Goal: Find specific page/section: Find specific page/section

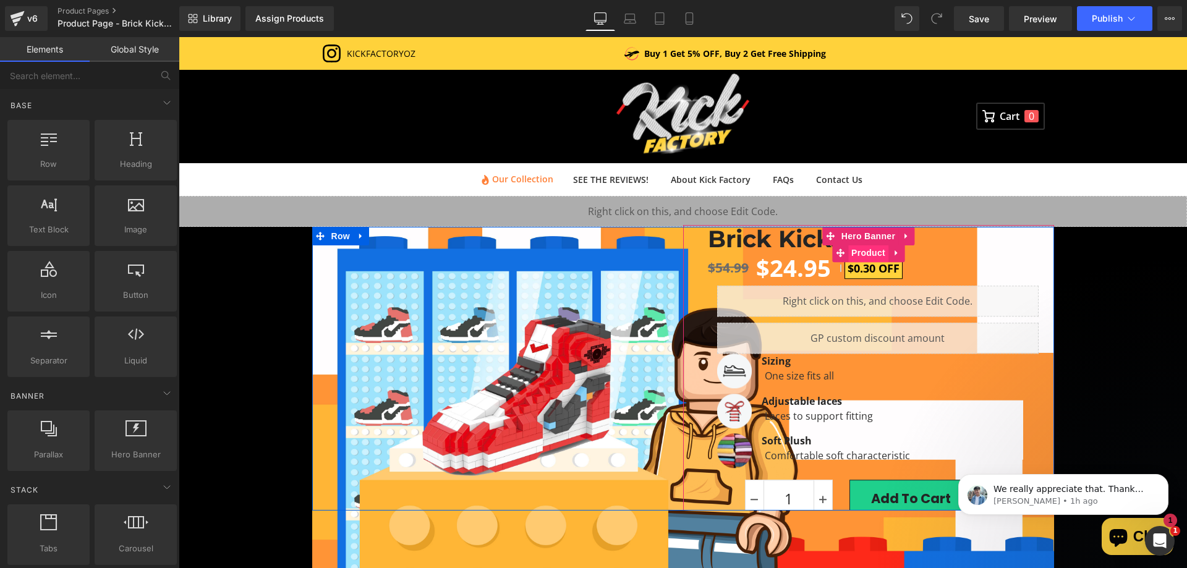
click at [848, 262] on span "Product" at bounding box center [868, 253] width 40 height 19
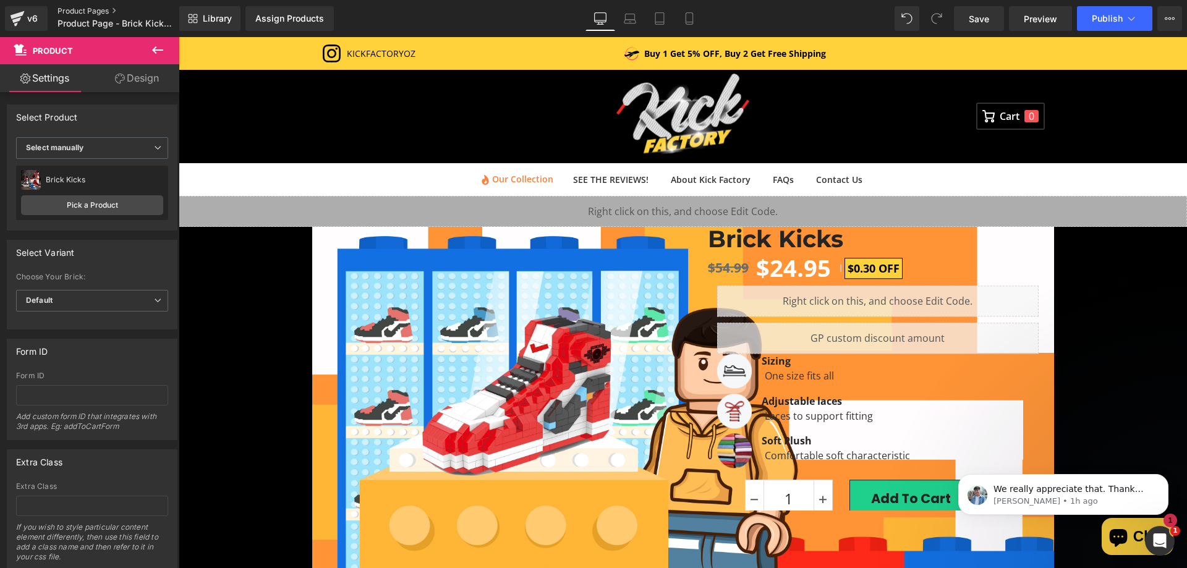
click at [66, 9] on link "Product Pages" at bounding box center [129, 11] width 142 height 10
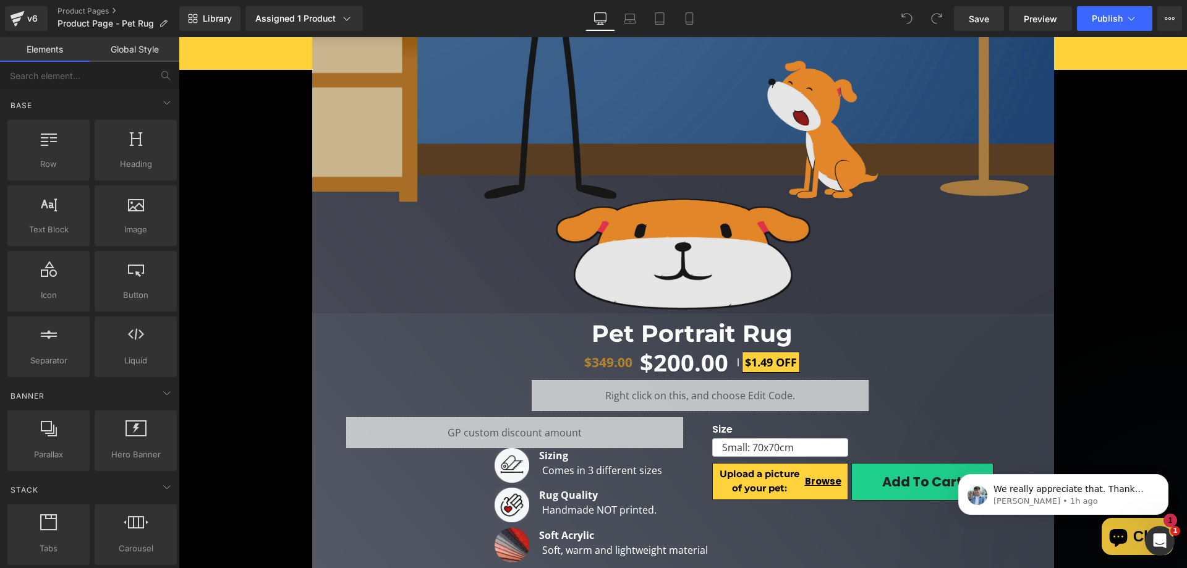
scroll to position [618, 0]
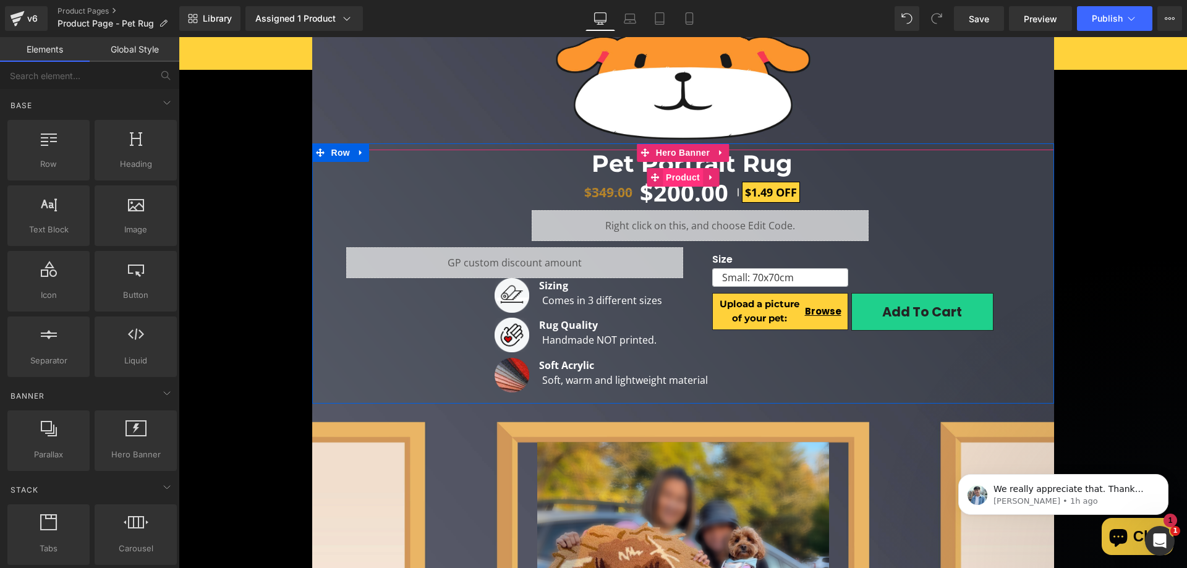
click at [672, 180] on span "Product" at bounding box center [683, 177] width 40 height 19
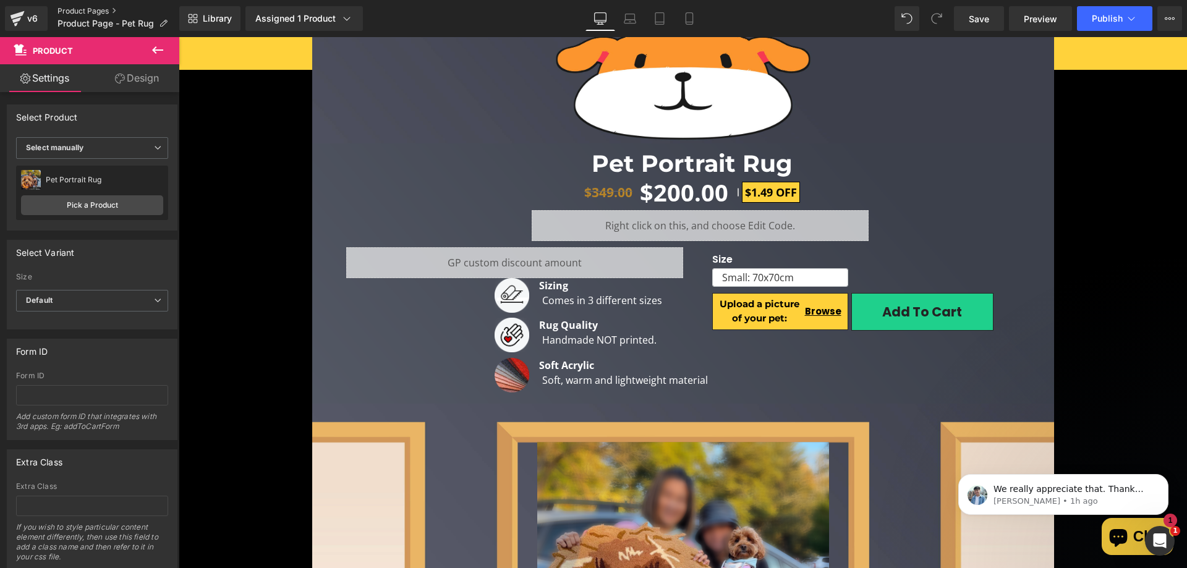
click at [75, 9] on link "Product Pages" at bounding box center [119, 11] width 122 height 10
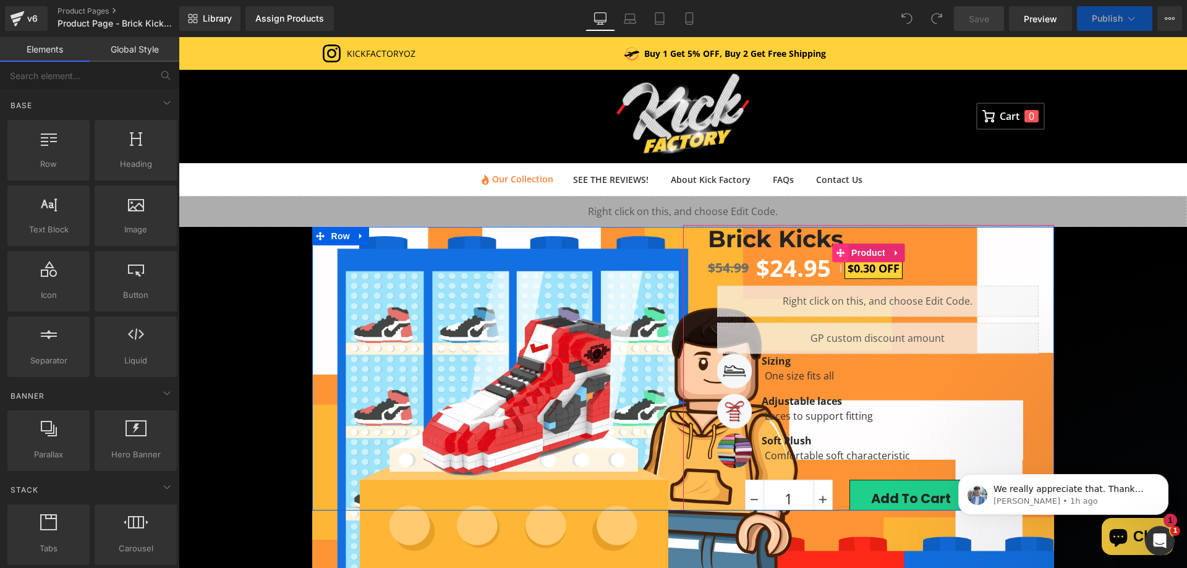
click at [841, 258] on span at bounding box center [840, 253] width 16 height 19
